Goal: Check status: Check status

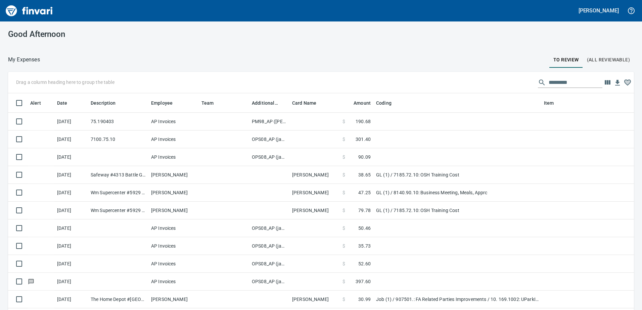
scroll to position [1, 1]
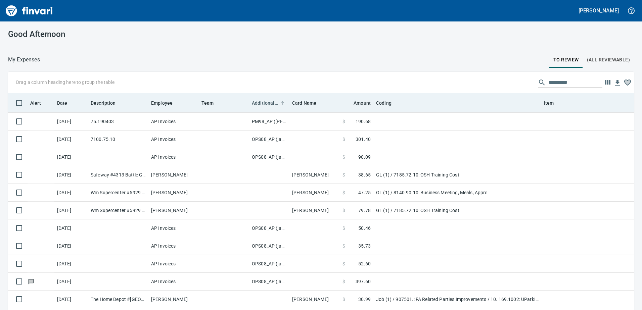
click at [266, 102] on span "Additional Reviewer" at bounding box center [265, 103] width 26 height 8
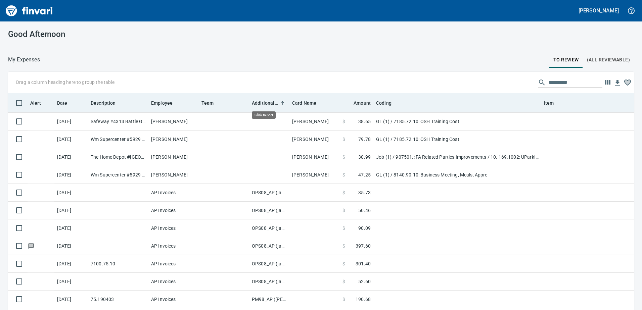
click at [266, 102] on span "Additional Reviewer" at bounding box center [265, 103] width 26 height 8
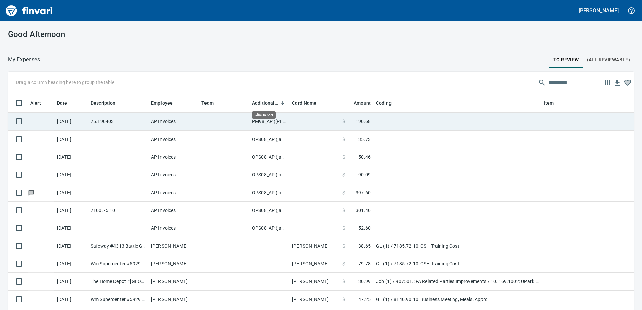
scroll to position [231, 616]
click at [265, 121] on td "PM98_AP ([PERSON_NAME], [PERSON_NAME])" at bounding box center [269, 122] width 40 height 18
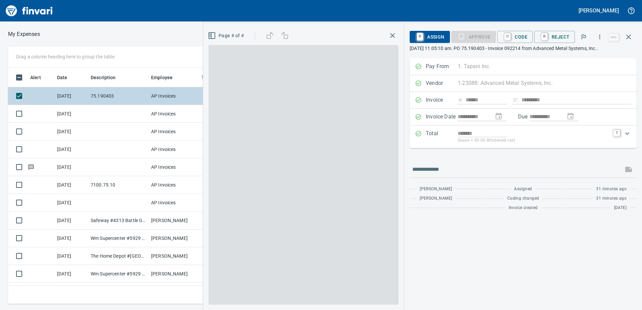
scroll to position [226, 448]
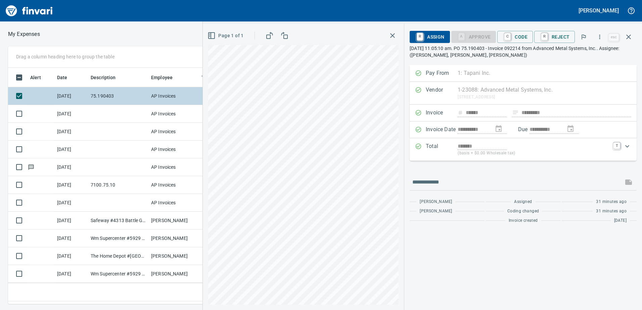
click at [203, 102] on div "Drag a column heading here to group the table Alert Date Description Employee T…" at bounding box center [321, 175] width 642 height 258
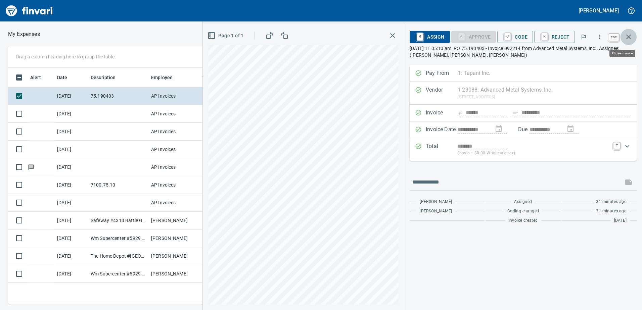
click at [626, 36] on icon "button" at bounding box center [628, 37] width 8 height 8
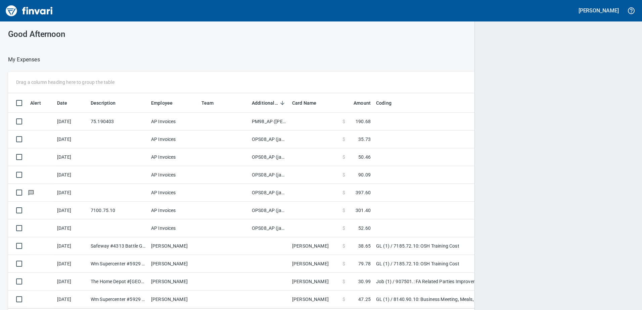
scroll to position [231, 614]
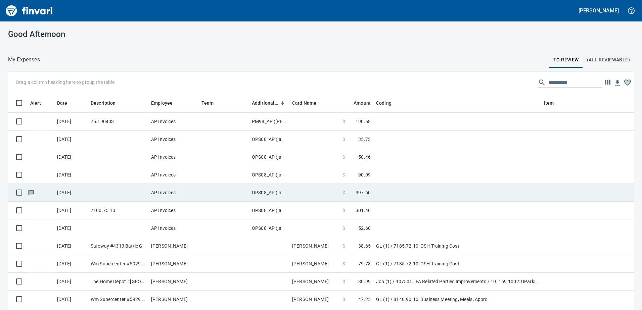
click at [263, 192] on td "OPS08_AP (janettep, samr)" at bounding box center [269, 193] width 40 height 18
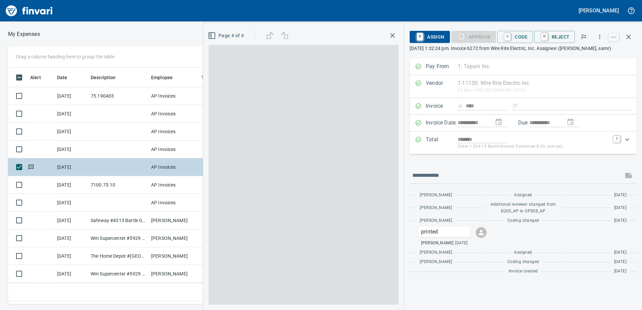
scroll to position [226, 448]
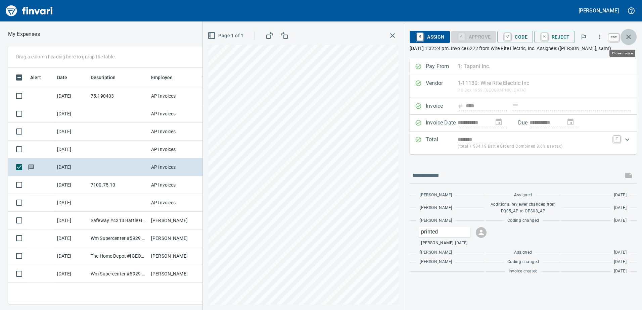
click at [627, 36] on icon "button" at bounding box center [628, 37] width 5 height 5
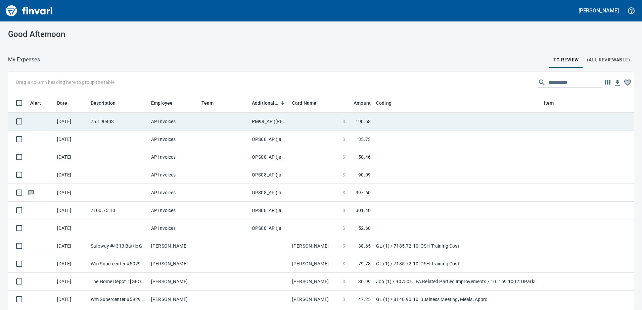
scroll to position [231, 616]
click at [267, 119] on td "PM98_AP ([PERSON_NAME], [PERSON_NAME])" at bounding box center [269, 122] width 40 height 18
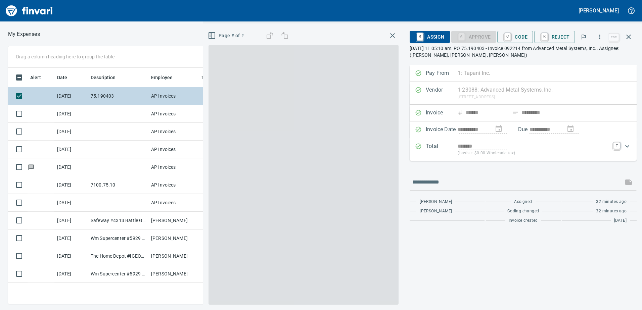
scroll to position [226, 448]
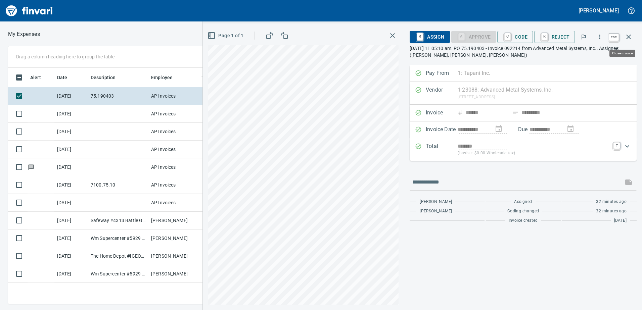
click at [628, 37] on icon "button" at bounding box center [628, 37] width 5 height 5
